Goal: Information Seeking & Learning: Check status

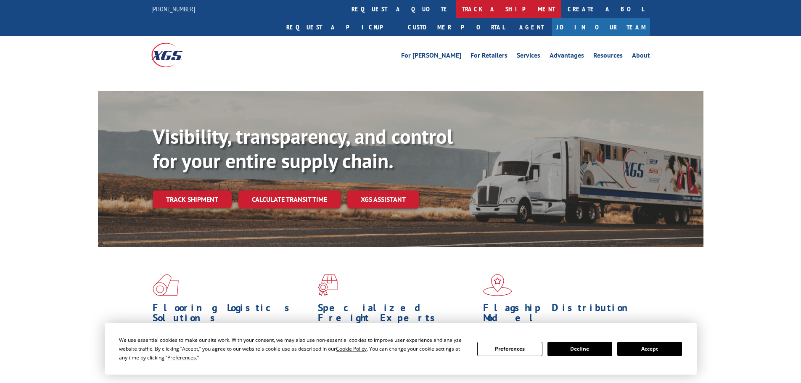
click at [456, 7] on link "track a shipment" at bounding box center [508, 9] width 105 height 18
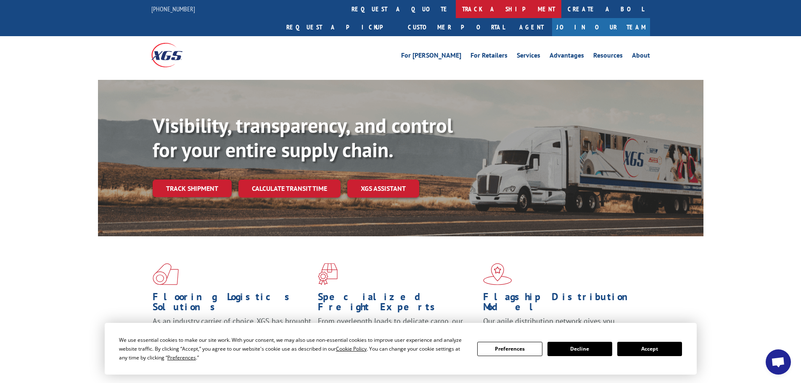
click at [456, 3] on link "track a shipment" at bounding box center [508, 9] width 105 height 18
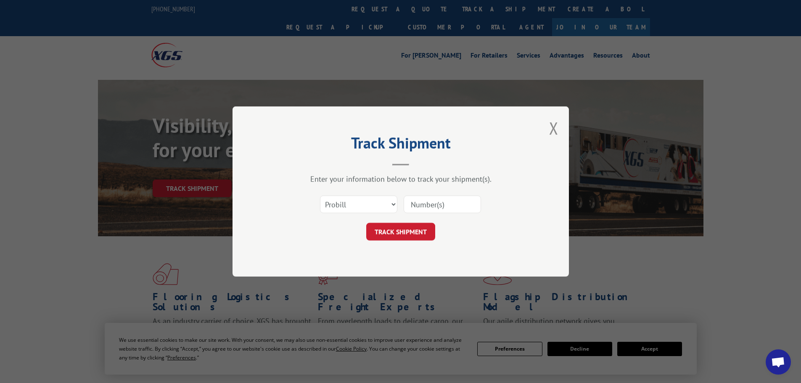
click at [434, 201] on input at bounding box center [442, 204] width 77 height 18
paste input "17523240"
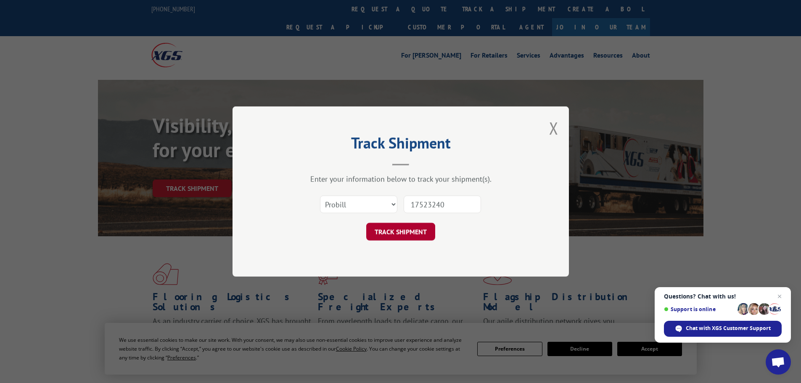
type input "17523240"
click at [417, 232] on button "TRACK SHIPMENT" at bounding box center [400, 232] width 69 height 18
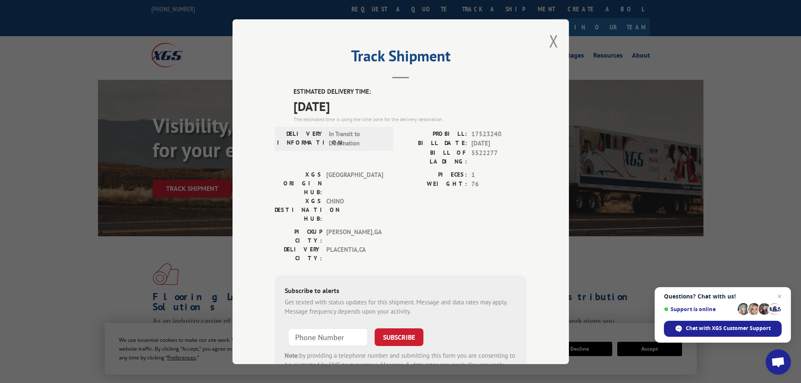
drag, startPoint x: 556, startPoint y: 36, endPoint x: 553, endPoint y: 42, distance: 6.4
click at [556, 37] on div "Track Shipment ESTIMATED DELIVERY TIME: [DATE] The estimated time is using the …" at bounding box center [400, 191] width 336 height 345
click at [551, 42] on button "Close modal" at bounding box center [553, 41] width 9 height 22
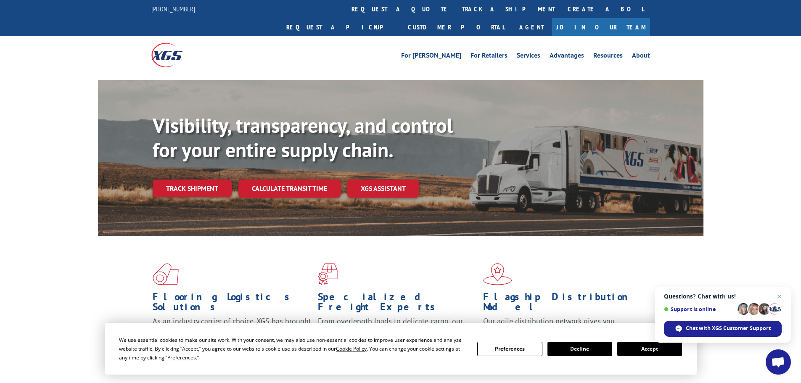
drag, startPoint x: 362, startPoint y: 6, endPoint x: 365, endPoint y: 10, distance: 4.9
click at [456, 6] on link "track a shipment" at bounding box center [508, 9] width 105 height 18
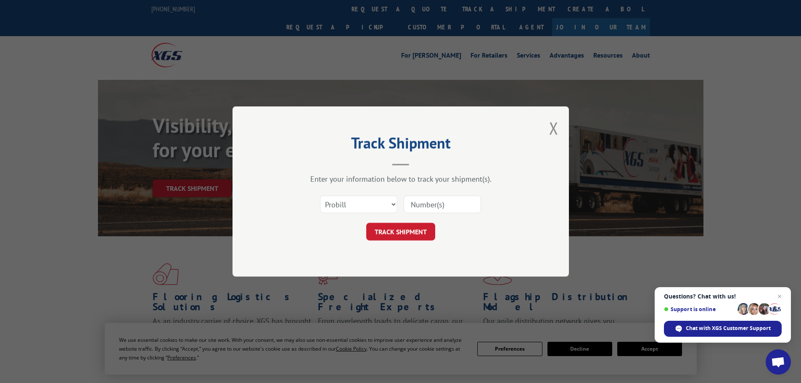
click at [451, 205] on input at bounding box center [442, 204] width 77 height 18
paste input "89326"
type input "89326"
click at [398, 233] on button "TRACK SHIPMENT" at bounding box center [400, 232] width 69 height 18
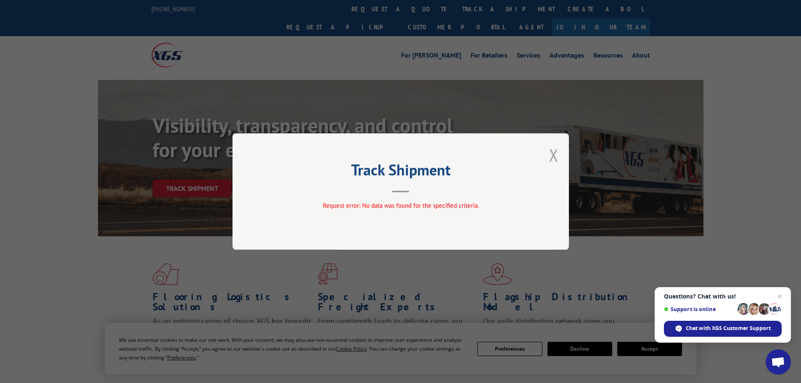
click at [554, 154] on button "Close modal" at bounding box center [553, 155] width 9 height 22
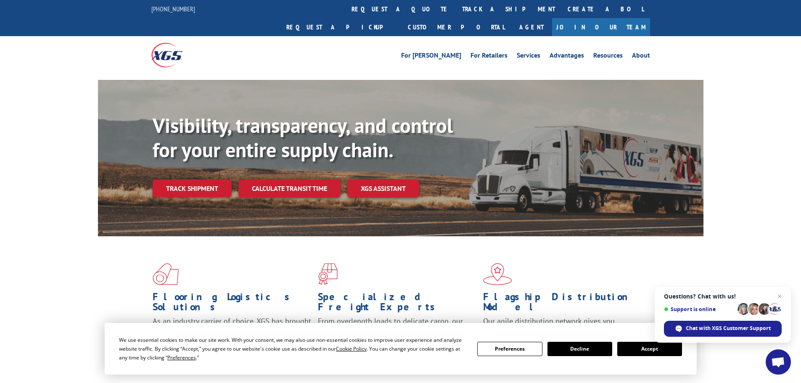
drag, startPoint x: 384, startPoint y: 11, endPoint x: 397, endPoint y: 18, distance: 15.1
click at [456, 11] on link "track a shipment" at bounding box center [508, 9] width 105 height 18
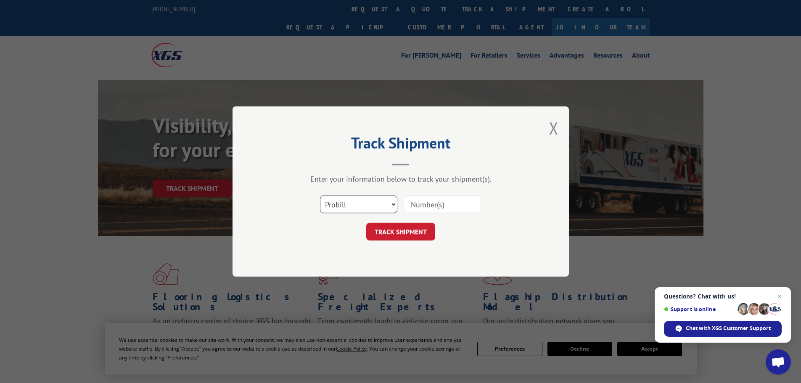
click at [390, 205] on select "Select category... Probill BOL PO" at bounding box center [358, 204] width 77 height 18
select select "bol"
click at [320, 195] on select "Select category... Probill BOL PO" at bounding box center [358, 204] width 77 height 18
drag, startPoint x: 426, startPoint y: 209, endPoint x: 413, endPoint y: 229, distance: 23.7
click at [426, 209] on input at bounding box center [442, 204] width 77 height 18
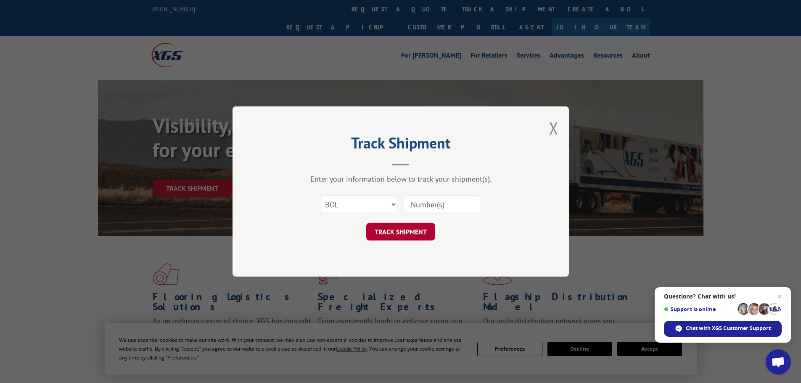
paste input "5509736"
type input "5509736"
click at [406, 236] on button "TRACK SHIPMENT" at bounding box center [400, 232] width 69 height 18
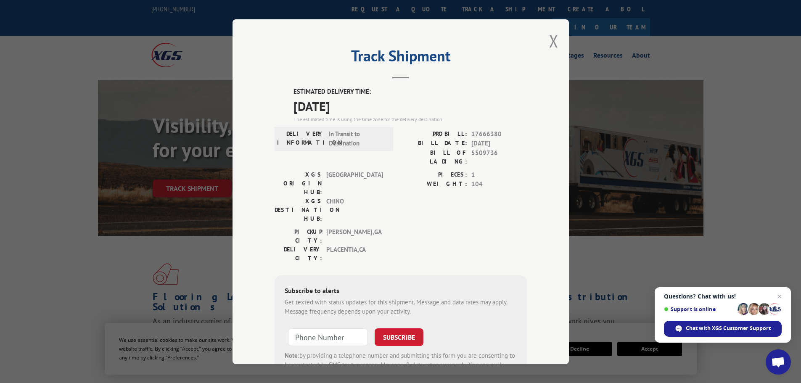
click at [545, 44] on div "Track Shipment ESTIMATED DELIVERY TIME: [DATE] The estimated time is using the …" at bounding box center [400, 191] width 336 height 345
click at [549, 43] on button "Close modal" at bounding box center [553, 41] width 9 height 22
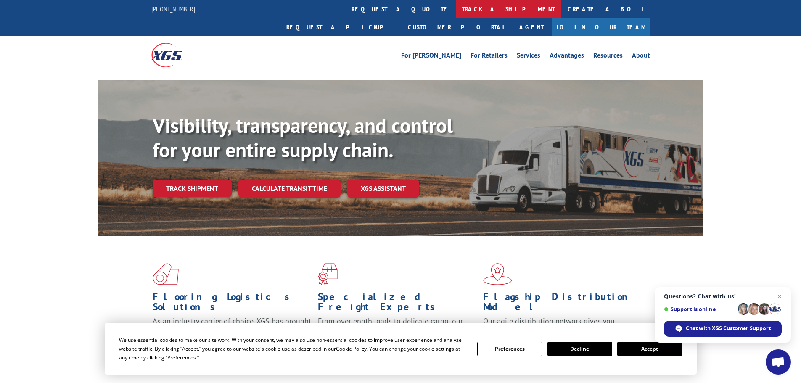
click at [456, 14] on link "track a shipment" at bounding box center [508, 9] width 105 height 18
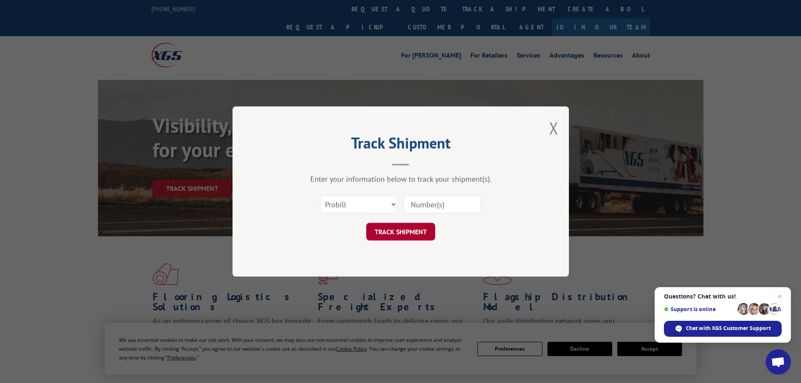
drag, startPoint x: 453, startPoint y: 202, endPoint x: 403, endPoint y: 231, distance: 57.7
click at [452, 202] on input at bounding box center [442, 204] width 77 height 18
paste input "17478430"
type input "17478430"
click at [401, 236] on button "TRACK SHIPMENT" at bounding box center [400, 232] width 69 height 18
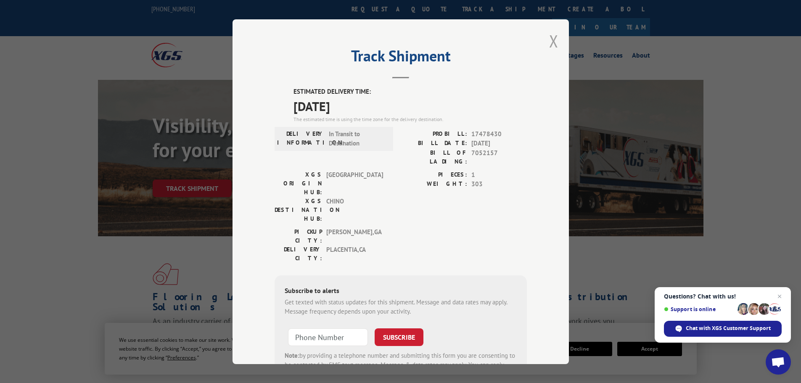
click at [549, 43] on button "Close modal" at bounding box center [553, 41] width 9 height 22
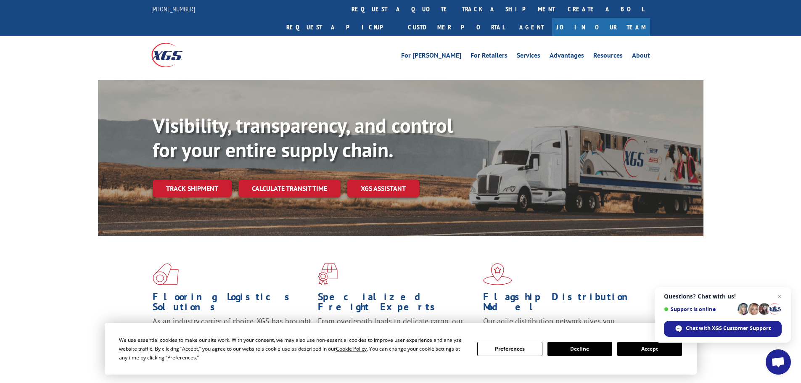
click at [456, 7] on link "track a shipment" at bounding box center [508, 9] width 105 height 18
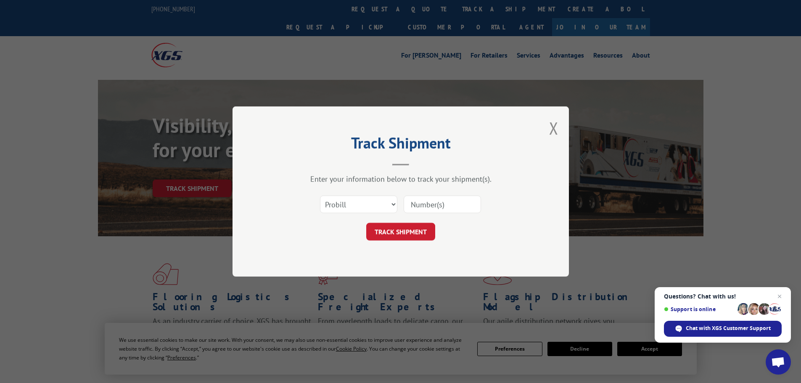
drag, startPoint x: 449, startPoint y: 214, endPoint x: 446, endPoint y: 210, distance: 4.5
click at [449, 213] on div at bounding box center [442, 204] width 77 height 19
click at [446, 210] on input at bounding box center [442, 204] width 77 height 18
paste input "17523240"
type input "17523240"
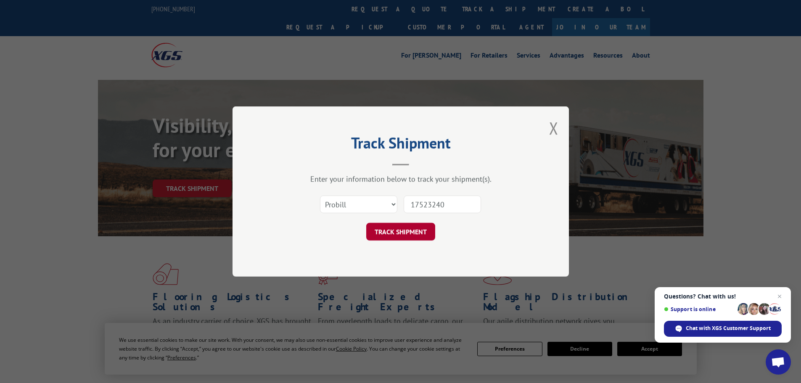
click at [421, 225] on button "TRACK SHIPMENT" at bounding box center [400, 232] width 69 height 18
